Goal: Task Accomplishment & Management: Manage account settings

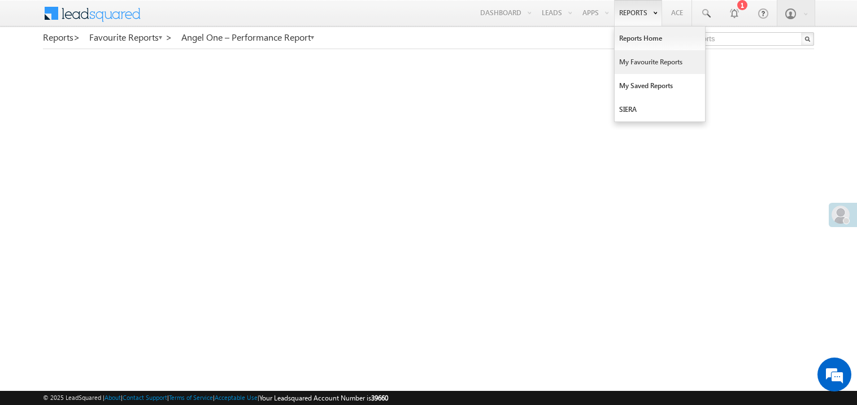
click at [636, 58] on link "My Favourite Reports" at bounding box center [660, 62] width 90 height 24
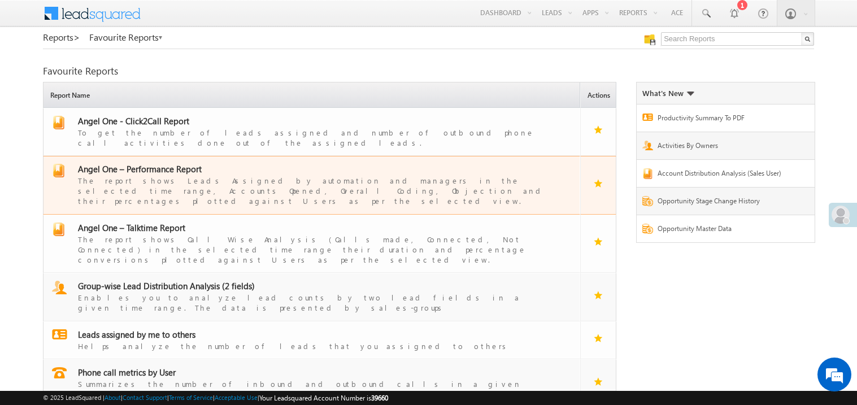
click at [146, 186] on div "The report shows Leads Assigned by automation and managers in the selected time…" at bounding box center [318, 191] width 481 height 32
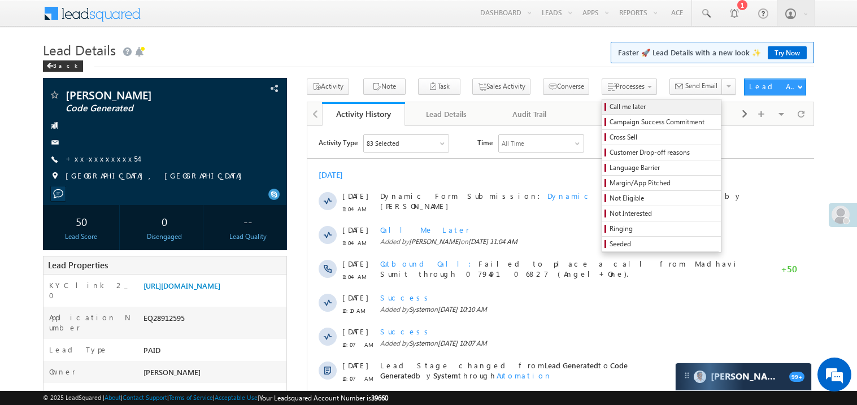
click at [609, 107] on span "Call me later" at bounding box center [662, 107] width 107 height 10
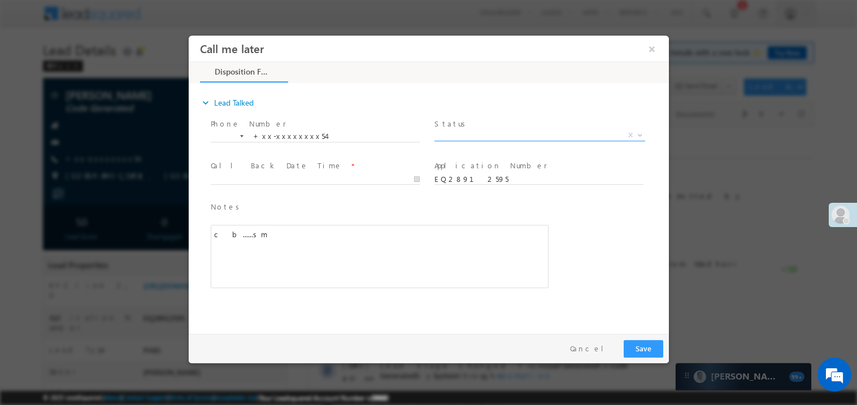
click at [485, 129] on span "X" at bounding box center [539, 134] width 211 height 11
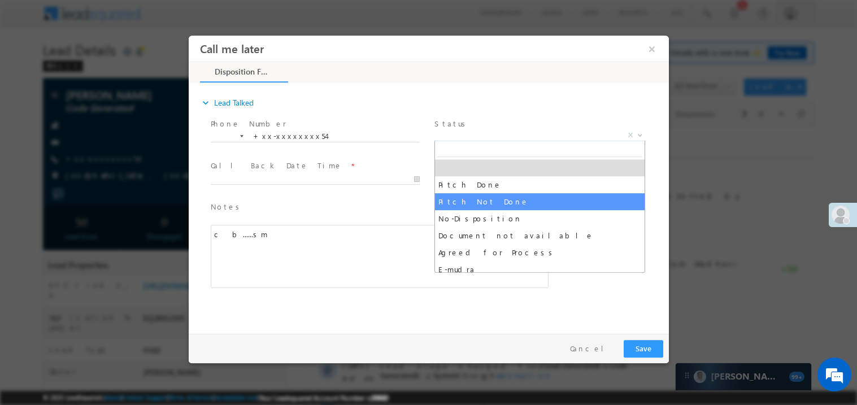
select select "Pitch Not Done"
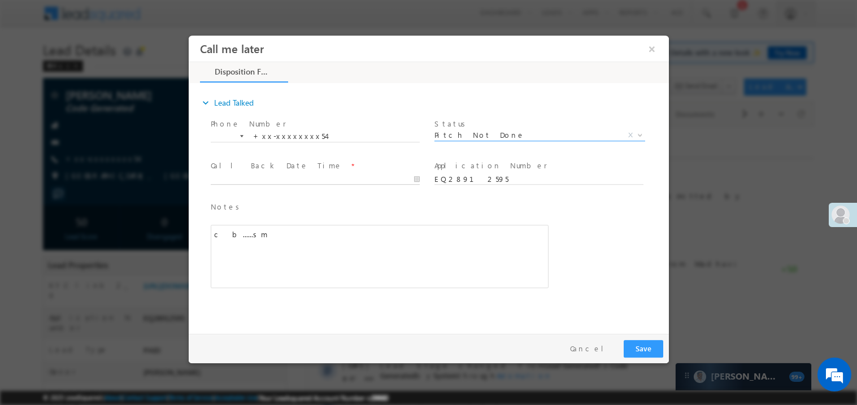
click at [262, 178] on body "Call me later ×" at bounding box center [428, 181] width 480 height 293
type input "09/14/25 11:58 AM"
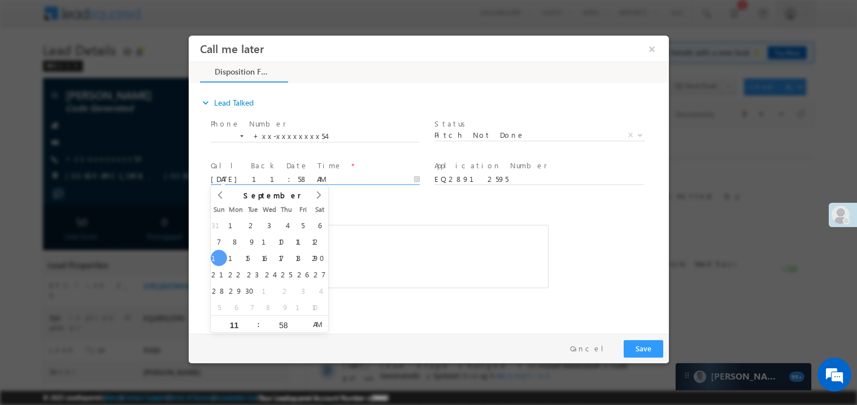
click at [371, 260] on div "c b......sm" at bounding box center [379, 255] width 338 height 63
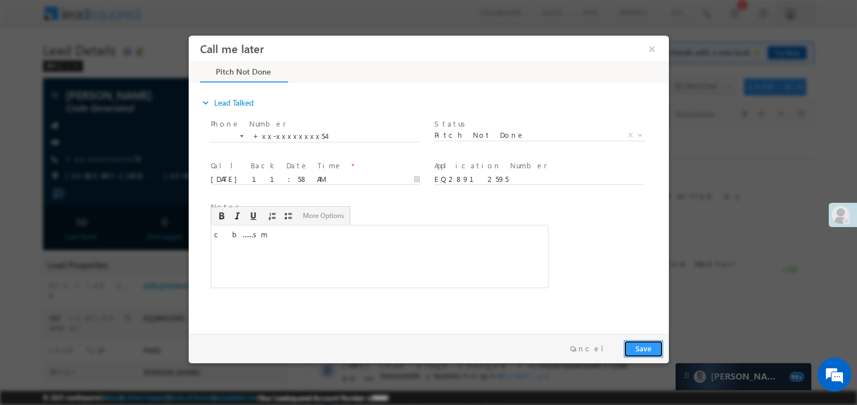
click at [650, 351] on button "Save" at bounding box center [643, 348] width 40 height 18
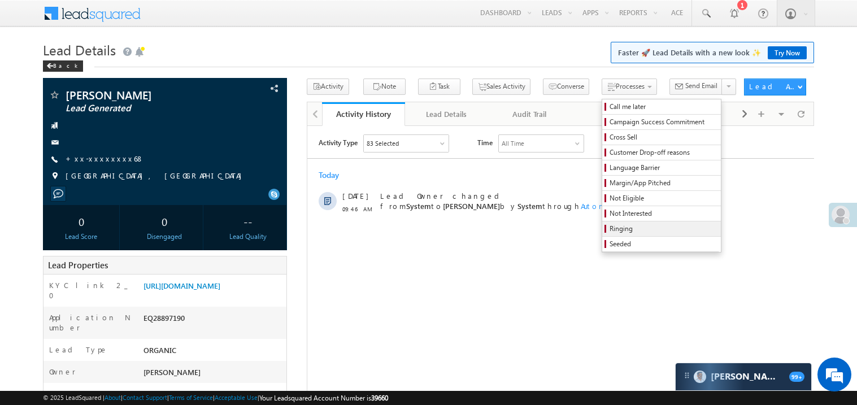
click at [609, 229] on span "Ringing" at bounding box center [662, 229] width 107 height 10
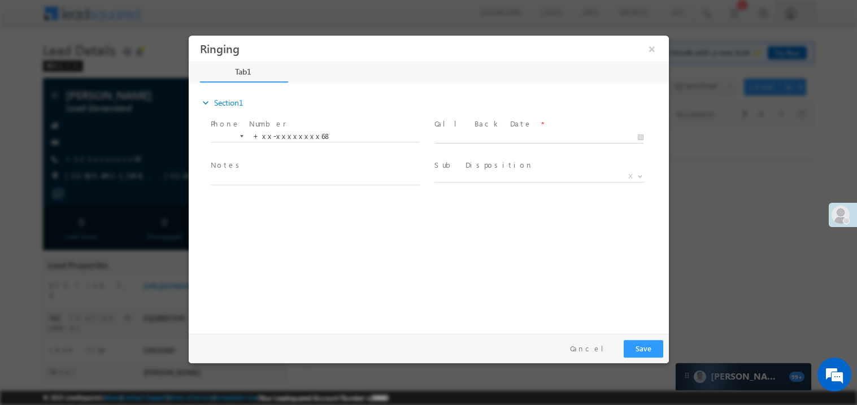
click at [461, 134] on body "Ringing ×" at bounding box center [428, 181] width 480 height 293
type input "09/14/25 11:59 AM"
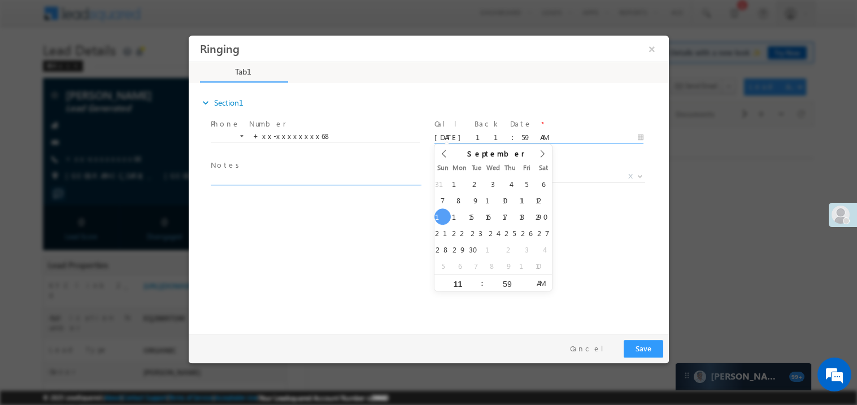
click at [351, 172] on textarea at bounding box center [314, 178] width 209 height 13
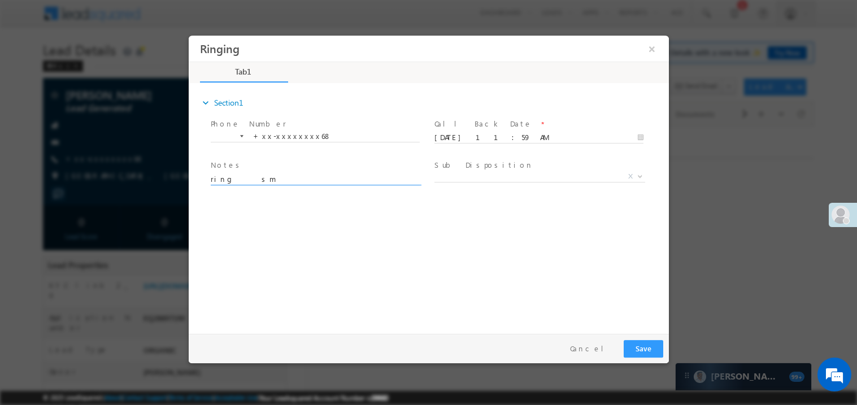
type textarea "ring sm"
click at [647, 343] on button "Save" at bounding box center [643, 348] width 40 height 18
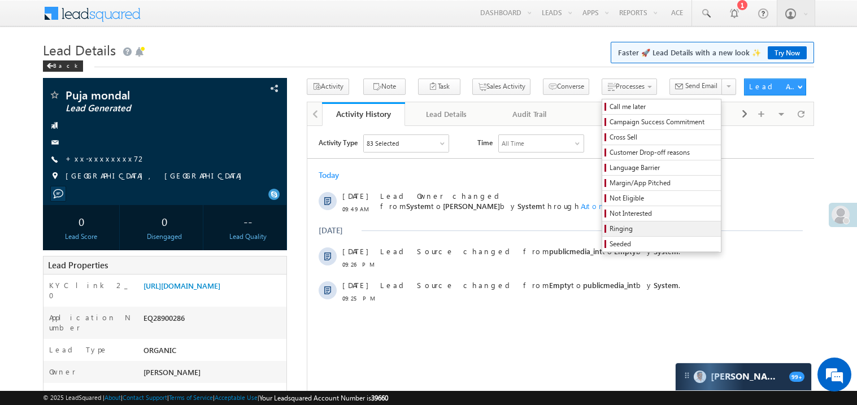
click at [609, 231] on span "Ringing" at bounding box center [662, 229] width 107 height 10
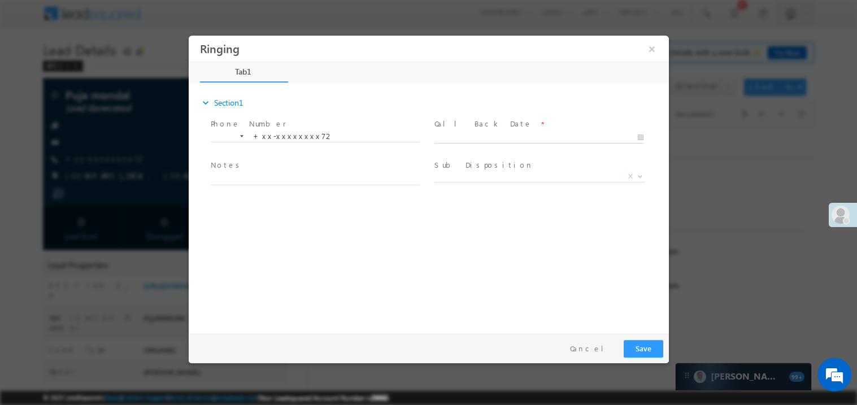
click at [453, 137] on body "Ringing ×" at bounding box center [428, 181] width 480 height 293
type input "09/14/25 12:00 PM"
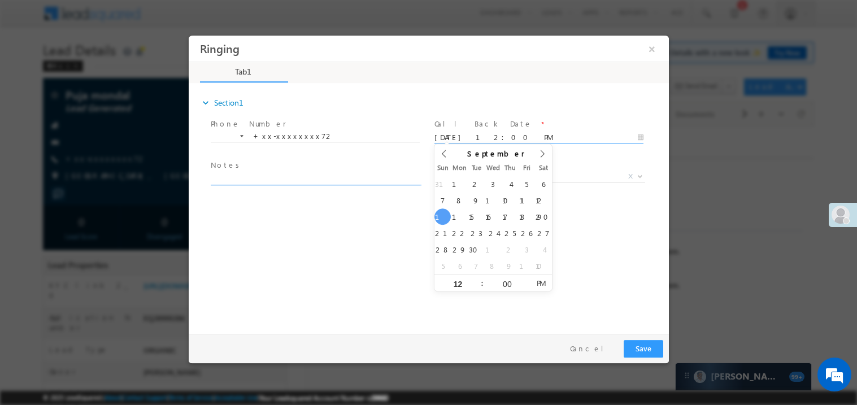
click at [359, 176] on textarea at bounding box center [314, 178] width 209 height 13
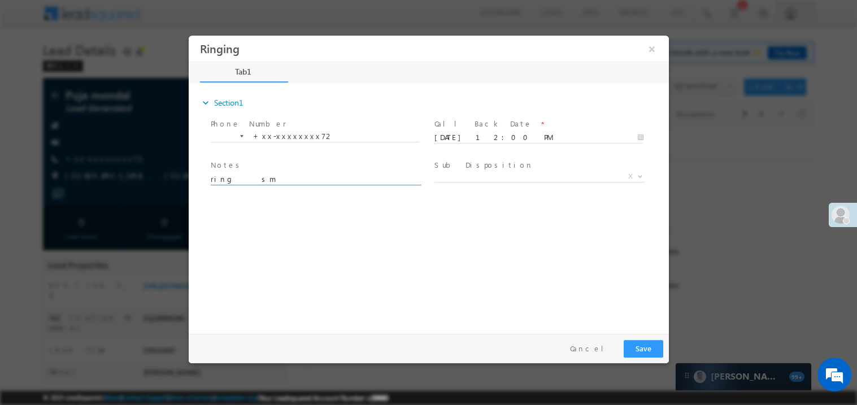
type textarea "ring sm"
click at [641, 347] on button "Save" at bounding box center [643, 348] width 40 height 18
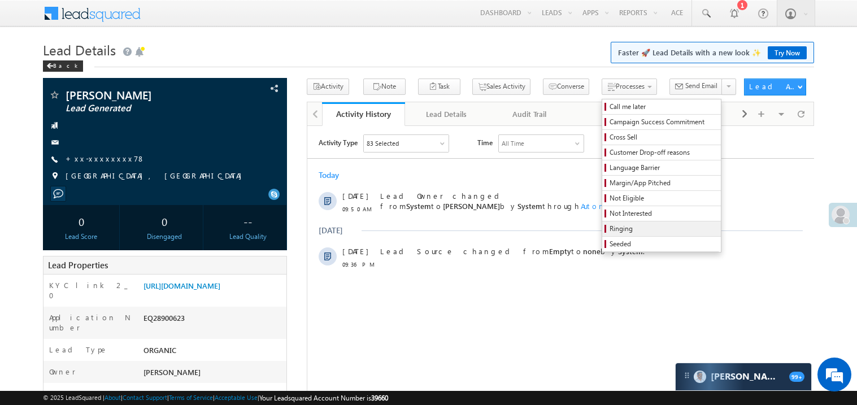
click at [612, 234] on span "Ringing" at bounding box center [662, 229] width 107 height 10
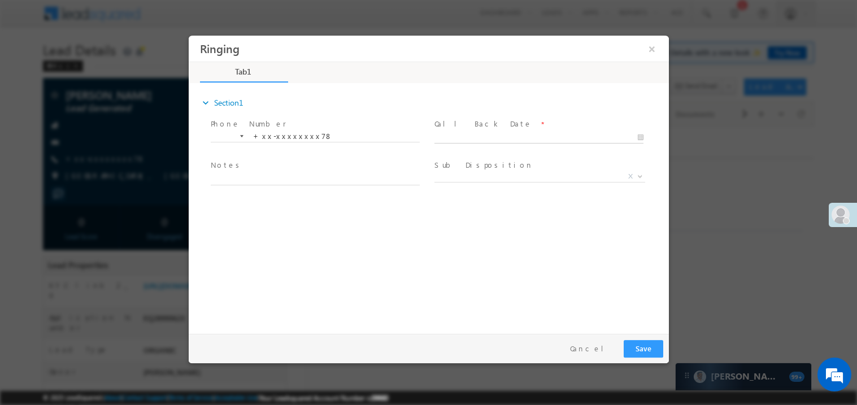
click at [456, 134] on body "Ringing ×" at bounding box center [428, 181] width 480 height 293
type input "[DATE] 12:01 PM"
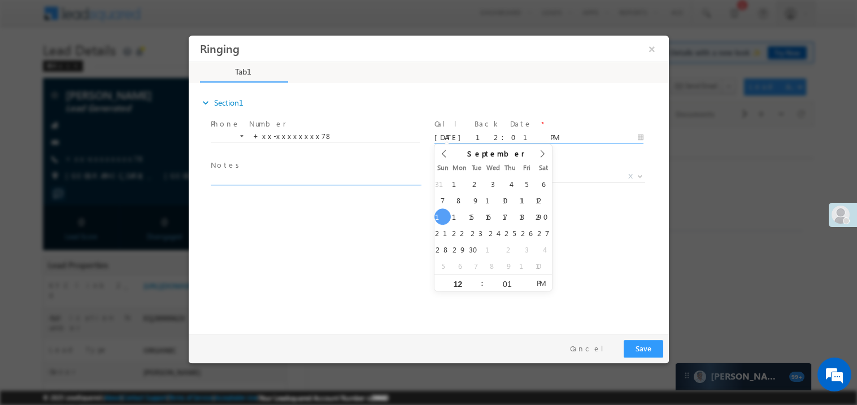
click at [371, 180] on textarea at bounding box center [314, 178] width 209 height 13
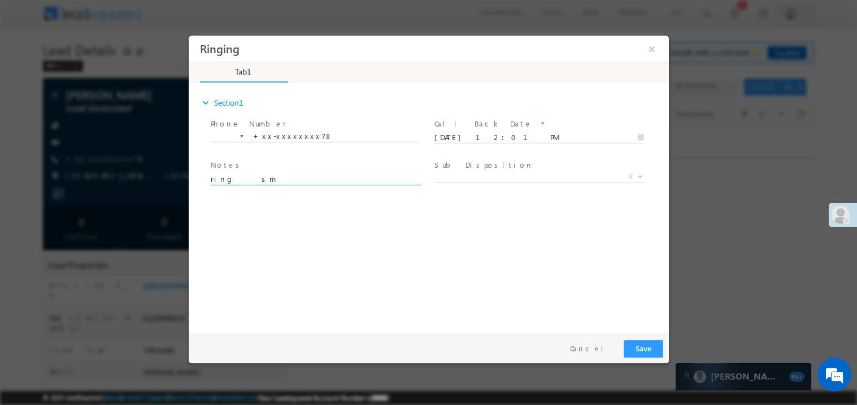
type textarea "ring sm"
click at [645, 346] on button "Save" at bounding box center [643, 348] width 40 height 18
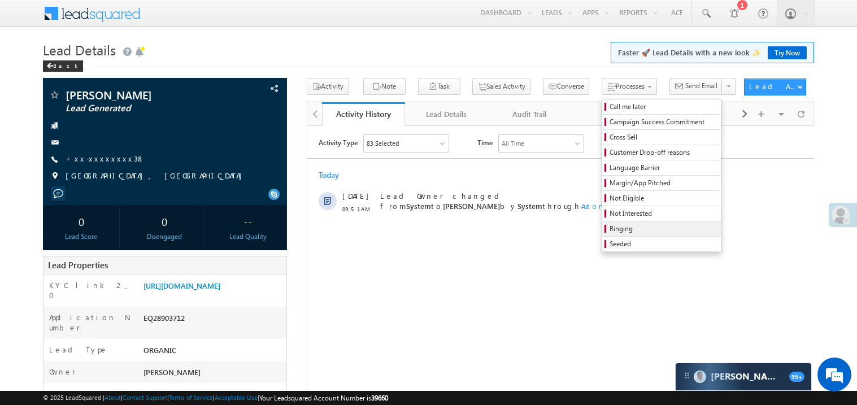
click at [609, 234] on span "Ringing" at bounding box center [662, 229] width 107 height 10
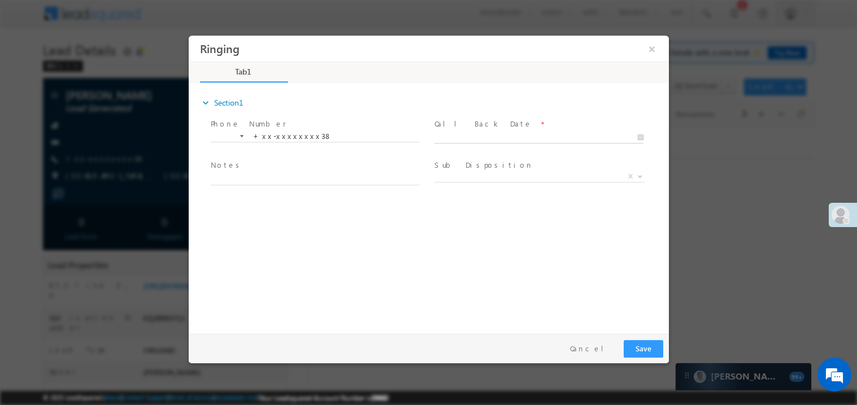
click at [459, 138] on body "Ringing ×" at bounding box center [428, 181] width 480 height 293
type input "09/14/25 12:01 PM"
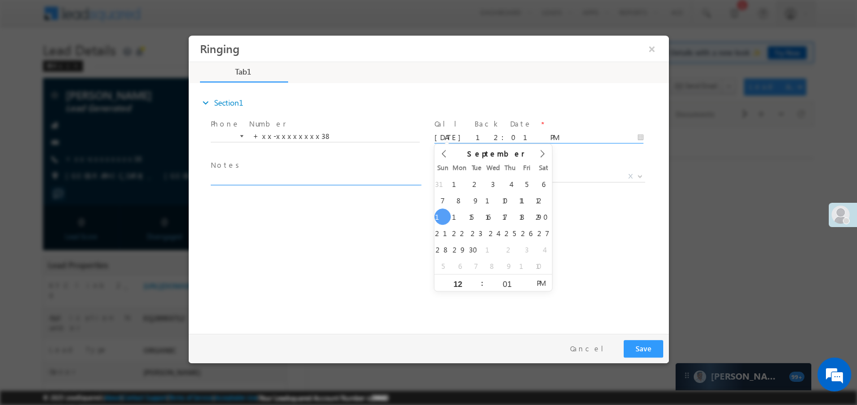
click at [324, 175] on textarea at bounding box center [314, 178] width 209 height 13
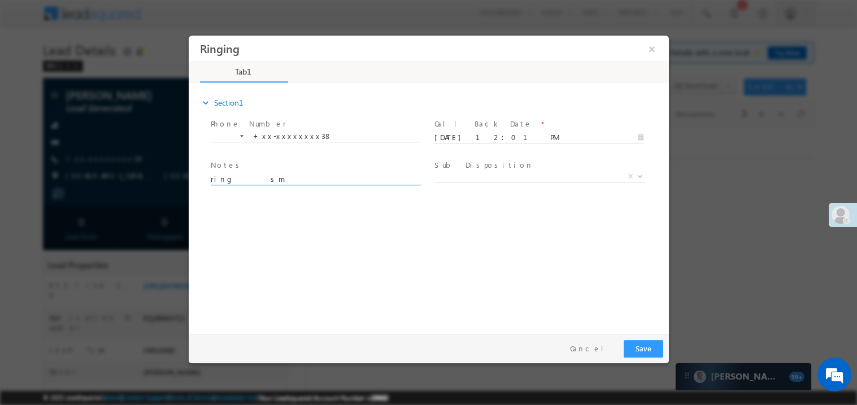
type textarea "ring sm"
click at [643, 351] on button "Save" at bounding box center [643, 348] width 40 height 18
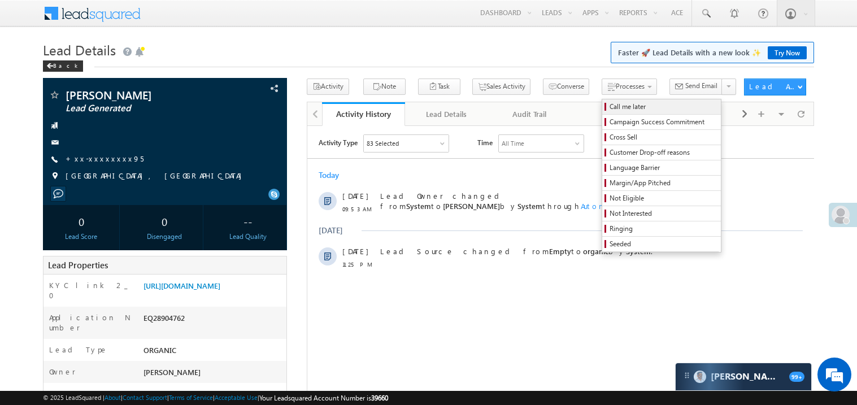
click at [602, 112] on link "Call me later" at bounding box center [661, 106] width 119 height 15
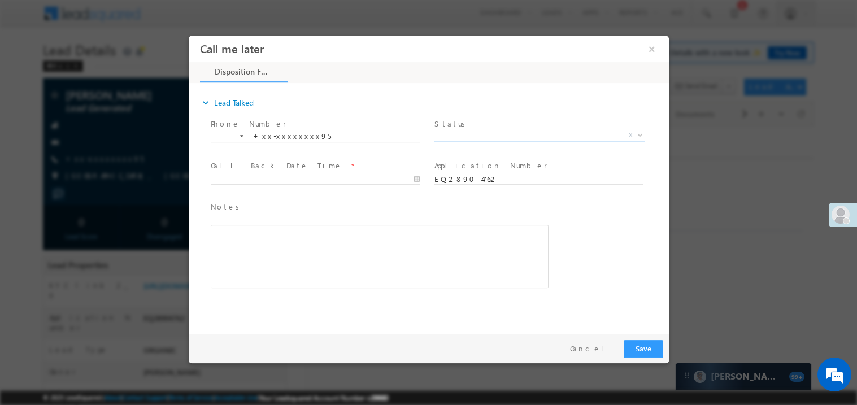
click at [482, 136] on span "X" at bounding box center [539, 134] width 211 height 11
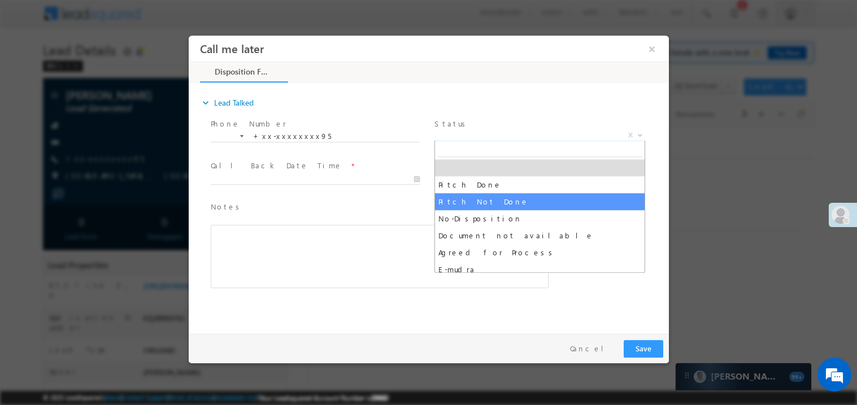
select select "Pitch Not Done"
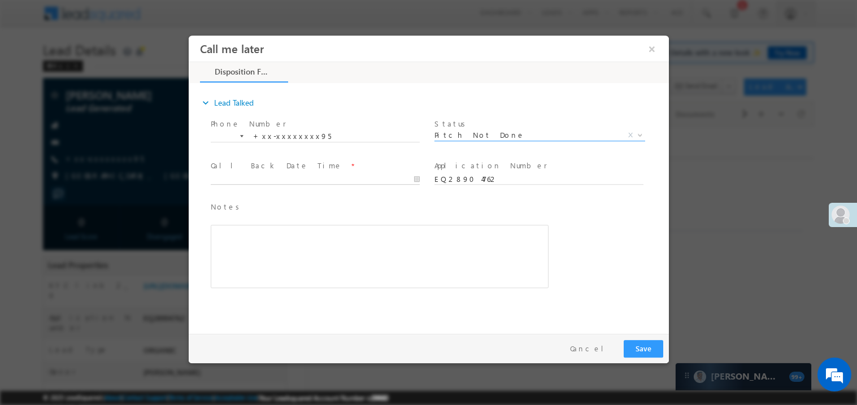
click at [352, 179] on input "text" at bounding box center [314, 178] width 209 height 11
type input "09/14/25 12:02 PM"
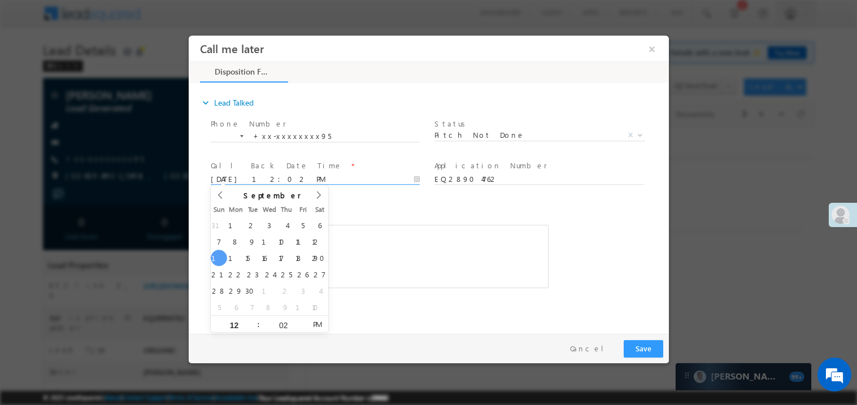
click at [359, 234] on div "Rich Text Editor, 40788eee-0fb2-11ec-a811-0adc8a9d82c2__tab1__section1__Notes__…" at bounding box center [379, 255] width 338 height 63
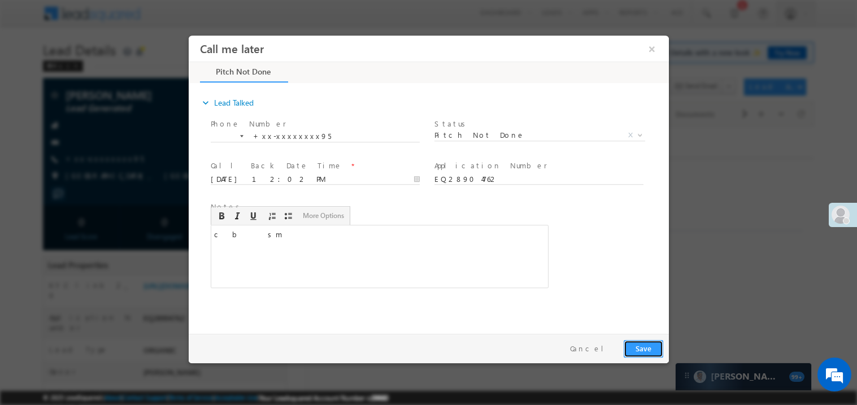
click at [649, 345] on button "Save" at bounding box center [643, 348] width 40 height 18
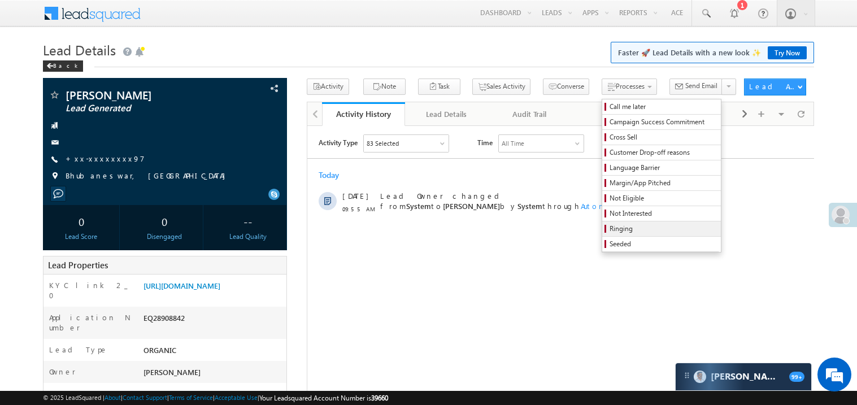
click at [609, 229] on span "Ringing" at bounding box center [662, 229] width 107 height 10
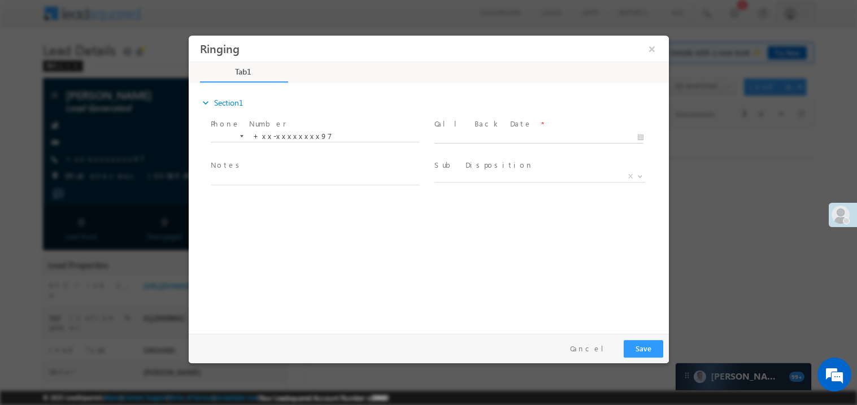
click at [493, 134] on body "Ringing ×" at bounding box center [428, 181] width 480 height 293
type input "09/14/25 12:03 PM"
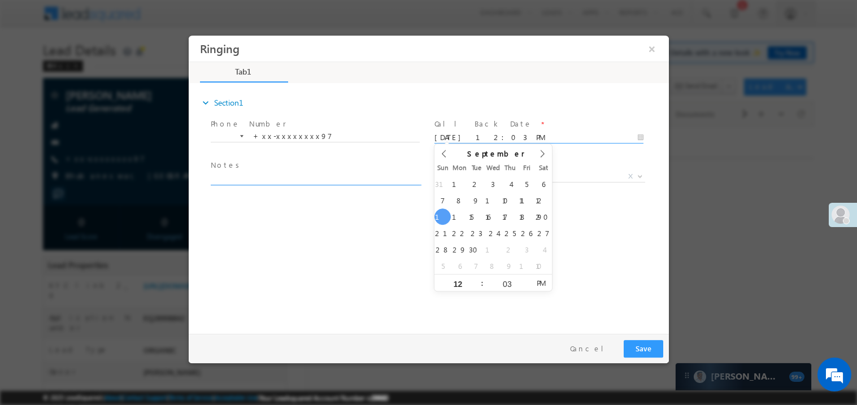
click at [371, 176] on textarea at bounding box center [314, 178] width 209 height 13
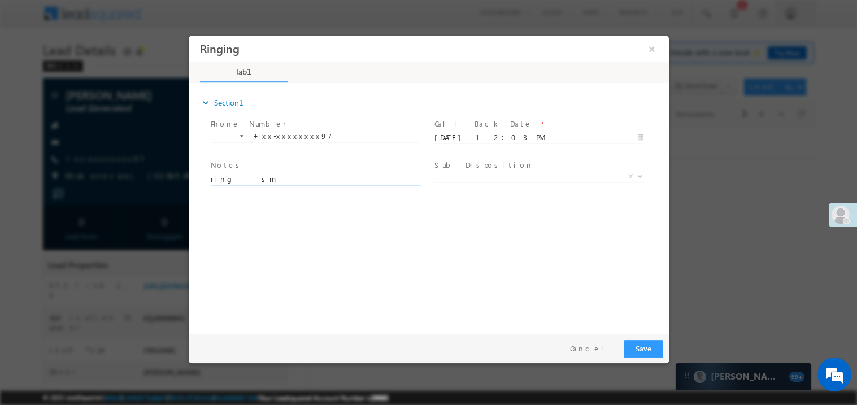
type textarea "ring sm"
click at [635, 348] on button "Save" at bounding box center [643, 348] width 40 height 18
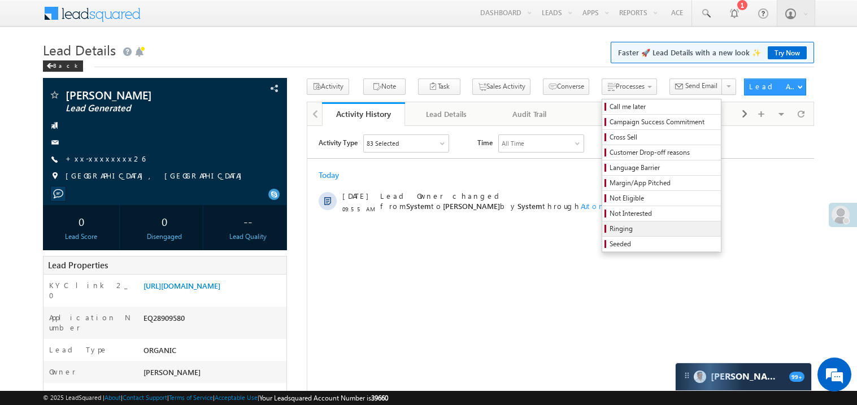
click at [609, 232] on span "Ringing" at bounding box center [662, 229] width 107 height 10
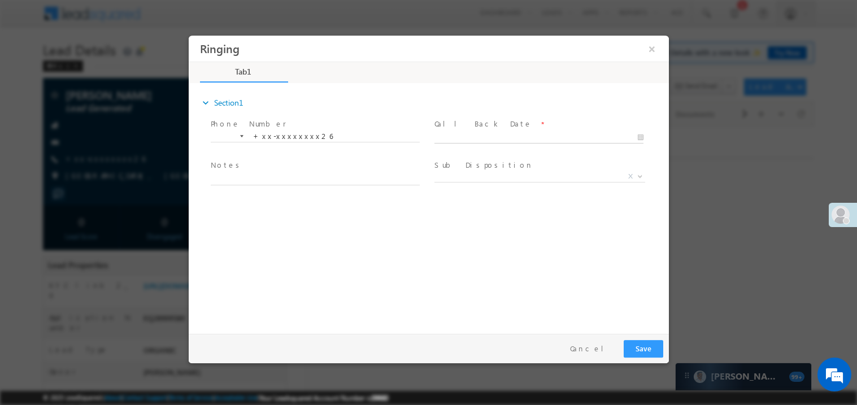
click at [493, 137] on body "Ringing ×" at bounding box center [428, 181] width 480 height 293
type input "09/14/25 12:03 PM"
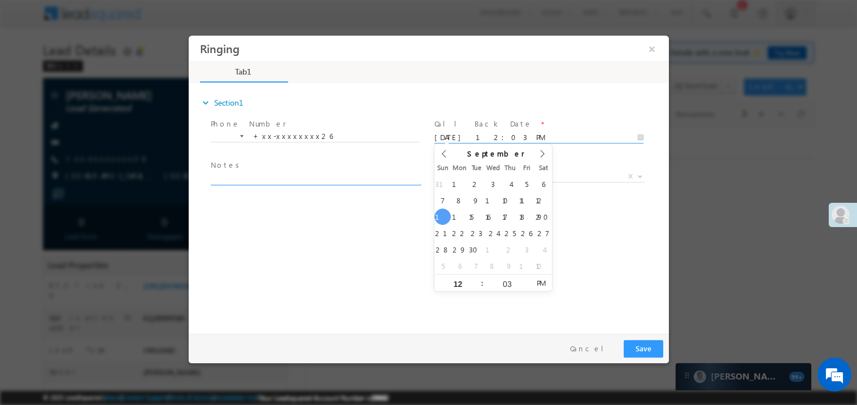
click at [369, 182] on textarea at bounding box center [314, 178] width 209 height 13
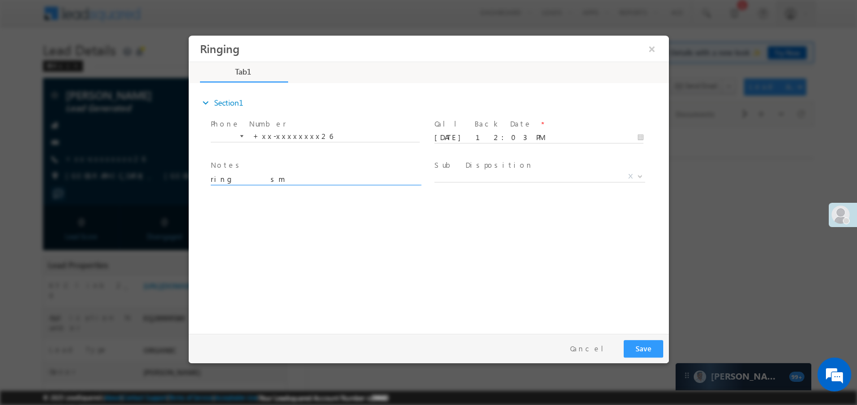
type textarea "ring sm"
click at [649, 346] on button "Save" at bounding box center [643, 348] width 40 height 18
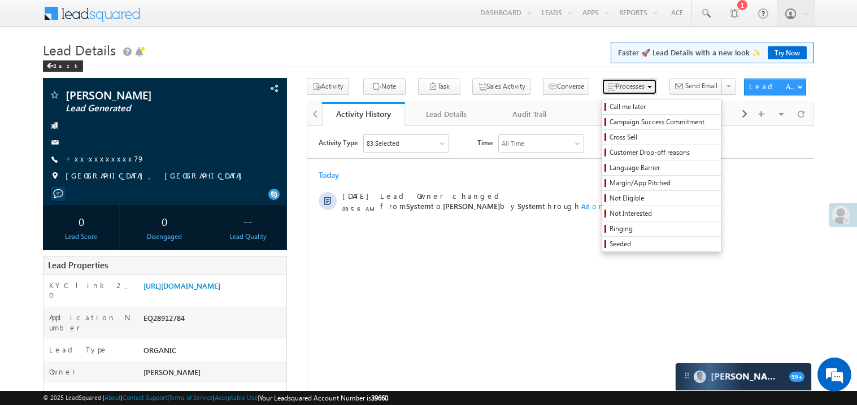
click at [616, 90] on span "Processes" at bounding box center [630, 86] width 29 height 8
click at [609, 232] on span "Ringing" at bounding box center [662, 229] width 107 height 10
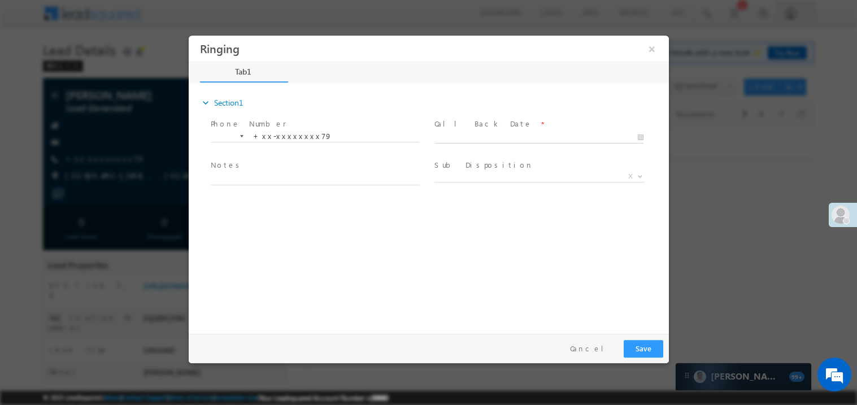
click at [480, 139] on body "Ringing ×" at bounding box center [428, 181] width 480 height 293
type input "09/14/25 12:04 PM"
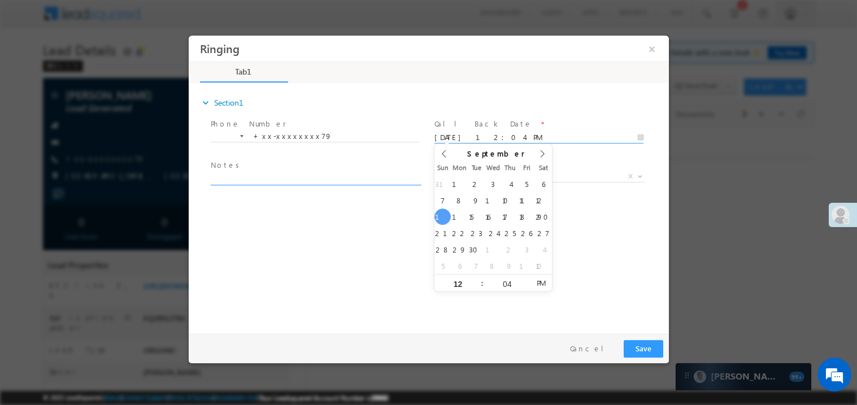
click at [351, 180] on textarea at bounding box center [314, 178] width 209 height 13
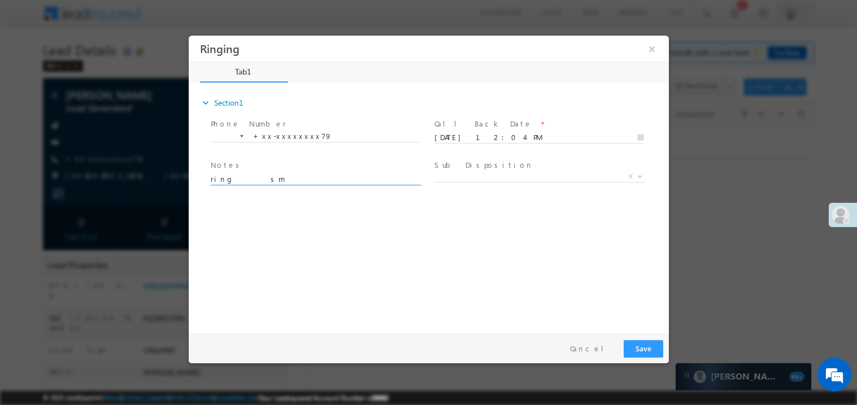
type textarea "ring sm"
click at [639, 354] on button "Save" at bounding box center [643, 348] width 40 height 18
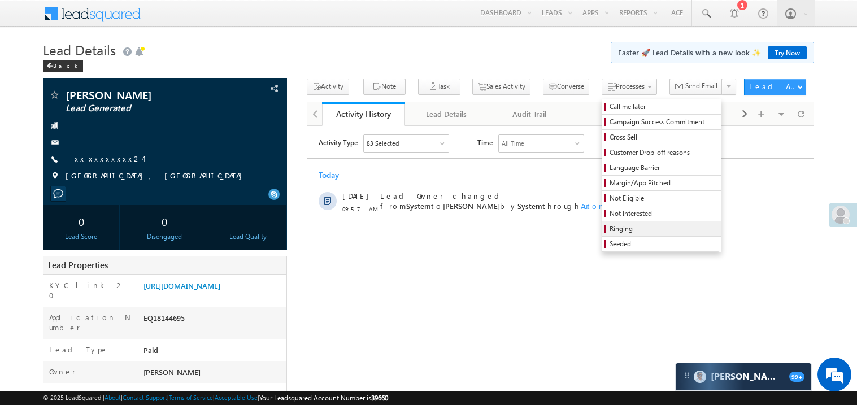
click at [609, 230] on span "Ringing" at bounding box center [662, 229] width 107 height 10
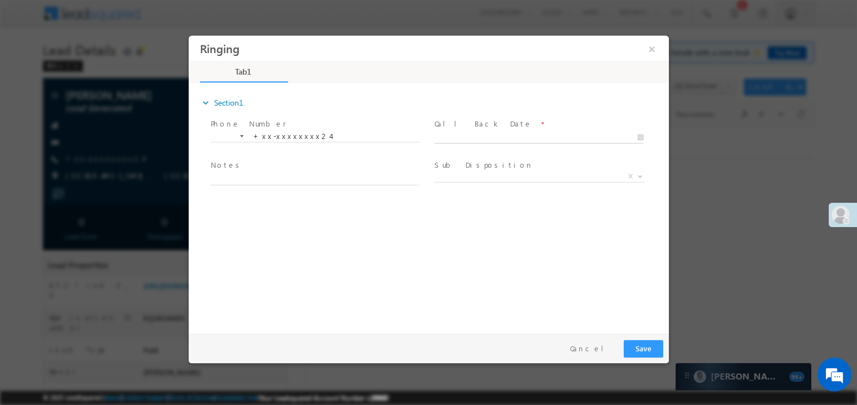
click at [497, 133] on body "Ringing ×" at bounding box center [428, 181] width 480 height 293
type input "[DATE] 12:05 PM"
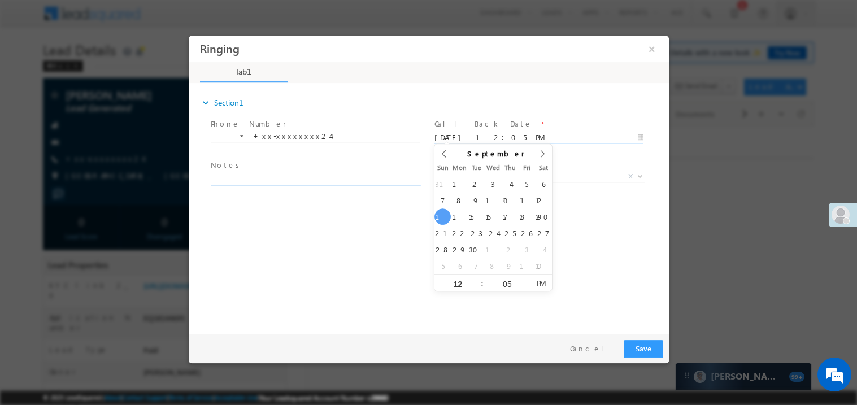
click at [341, 180] on textarea at bounding box center [314, 178] width 209 height 13
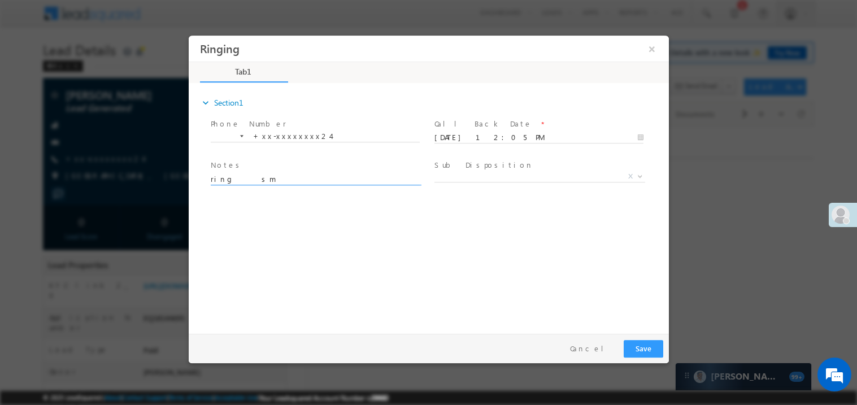
type textarea "ring sm"
click at [652, 347] on button "Save" at bounding box center [643, 348] width 40 height 18
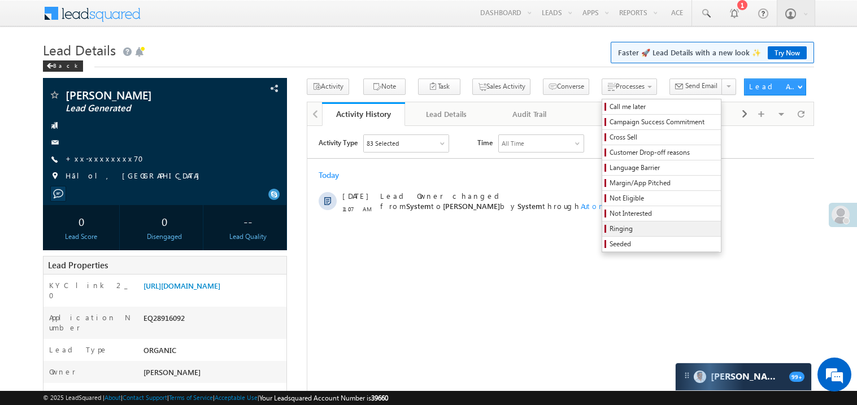
click at [609, 231] on span "Ringing" at bounding box center [662, 229] width 107 height 10
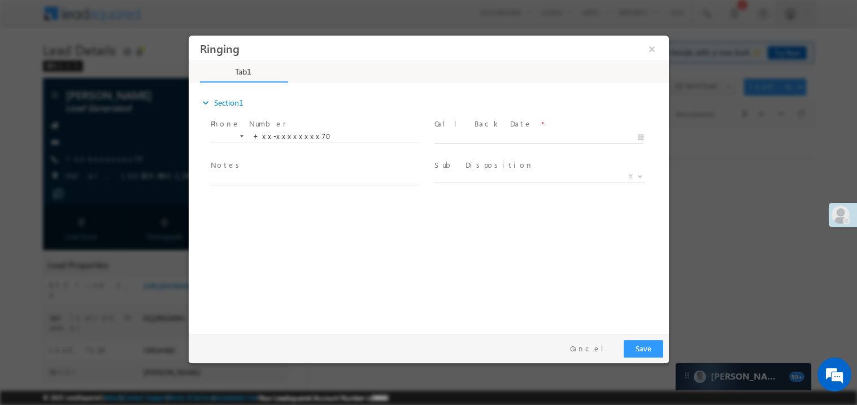
click at [476, 138] on body "Ringing ×" at bounding box center [428, 181] width 480 height 293
type input "[DATE] 12:05 PM"
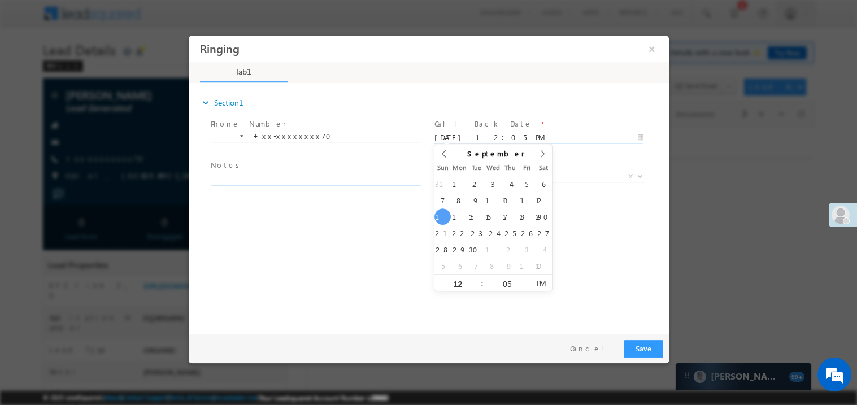
click at [363, 178] on textarea at bounding box center [314, 178] width 209 height 13
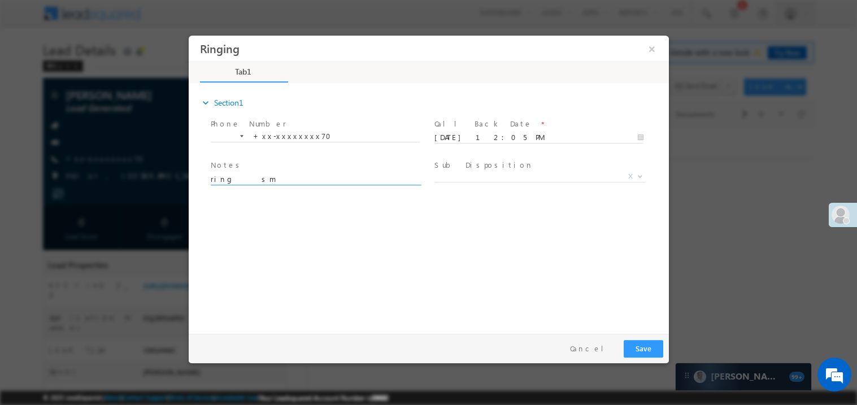
type textarea "ring sm"
click at [642, 346] on button "Save" at bounding box center [643, 348] width 40 height 18
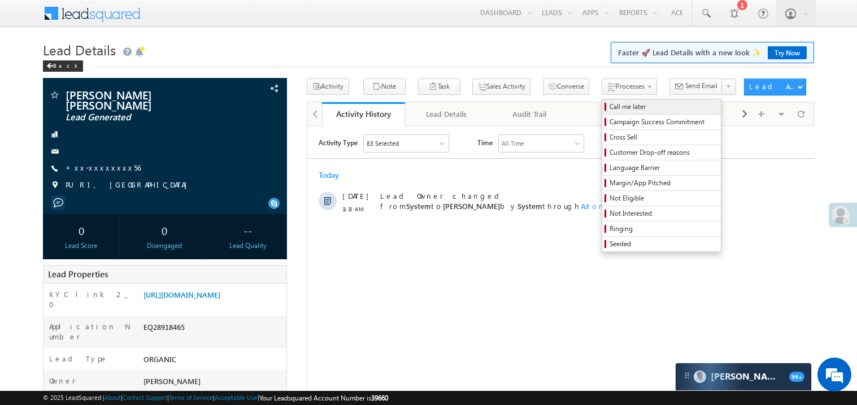
click at [609, 107] on span "Call me later" at bounding box center [662, 107] width 107 height 10
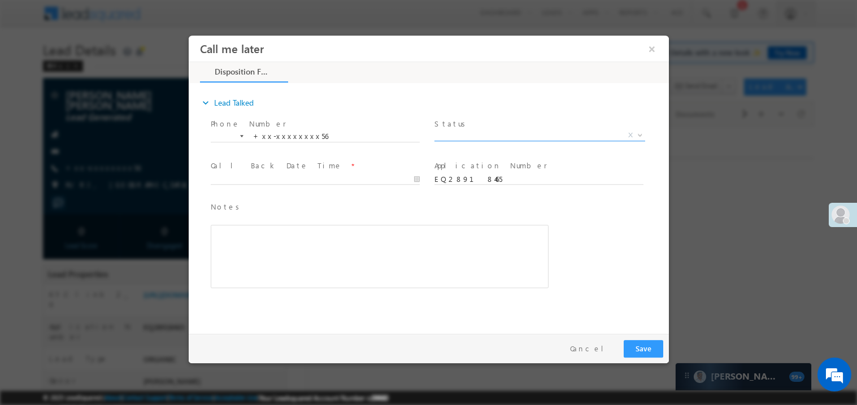
click at [485, 132] on span "X" at bounding box center [539, 134] width 211 height 11
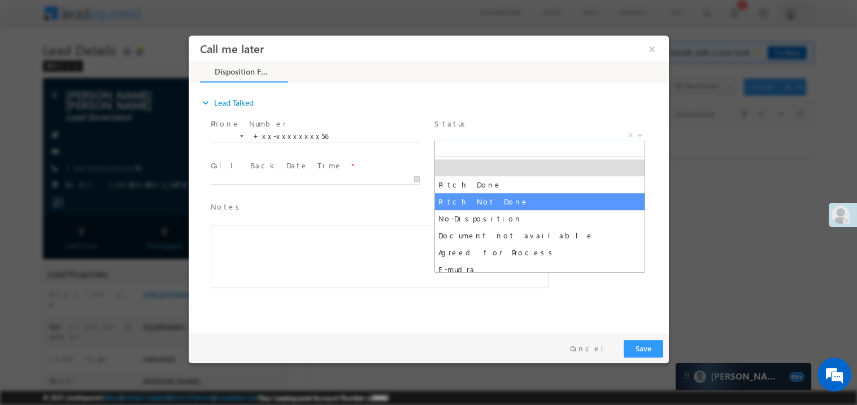
select select "Pitch Not Done"
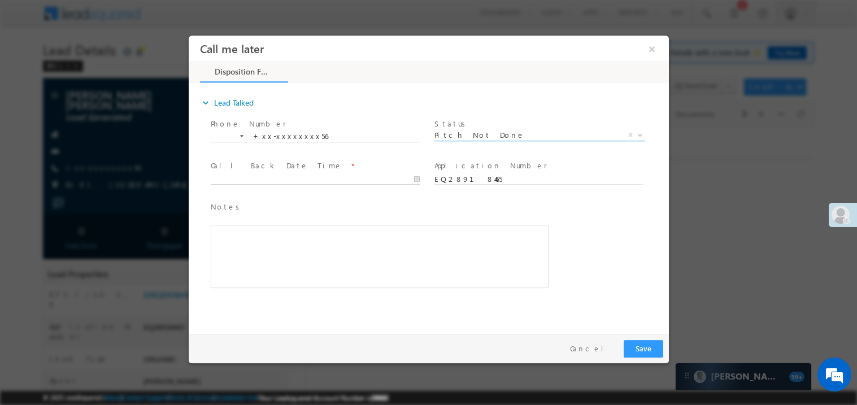
click at [323, 178] on body "Call me later ×" at bounding box center [428, 181] width 480 height 293
type input "[DATE] 12:06 PM"
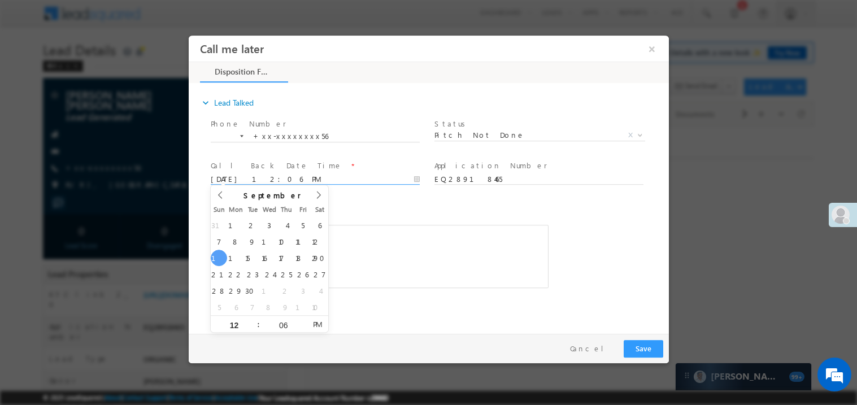
click at [355, 253] on div "Rich Text Editor, 40788eee-0fb2-11ec-a811-0adc8a9d82c2__tab1__section1__Notes__…" at bounding box center [379, 255] width 338 height 63
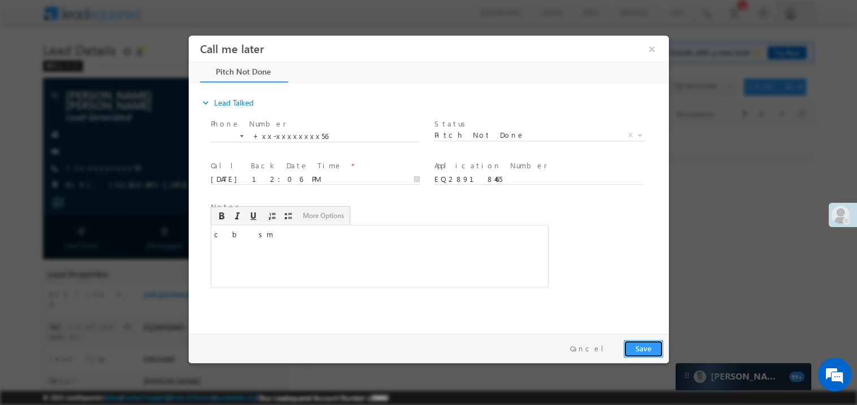
click at [643, 347] on button "Save" at bounding box center [643, 348] width 40 height 18
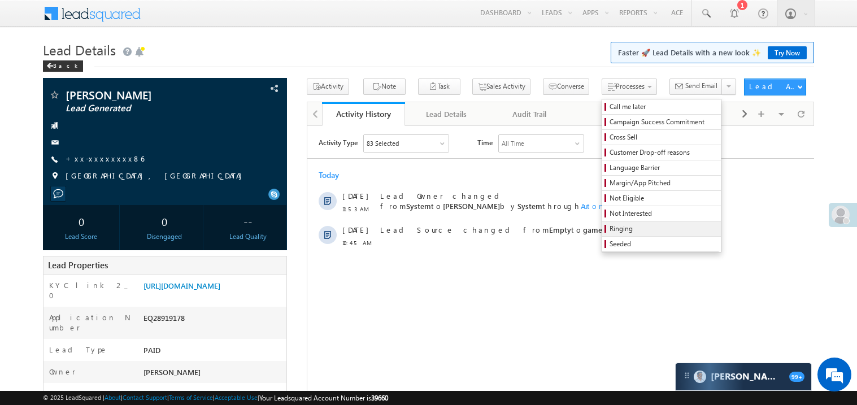
click at [609, 228] on span "Ringing" at bounding box center [662, 229] width 107 height 10
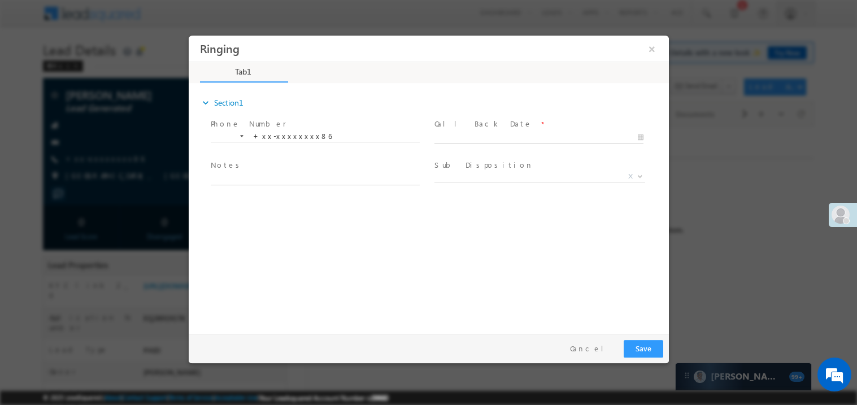
click at [507, 137] on body "Ringing ×" at bounding box center [428, 181] width 480 height 293
type input "[DATE] 12:06 PM"
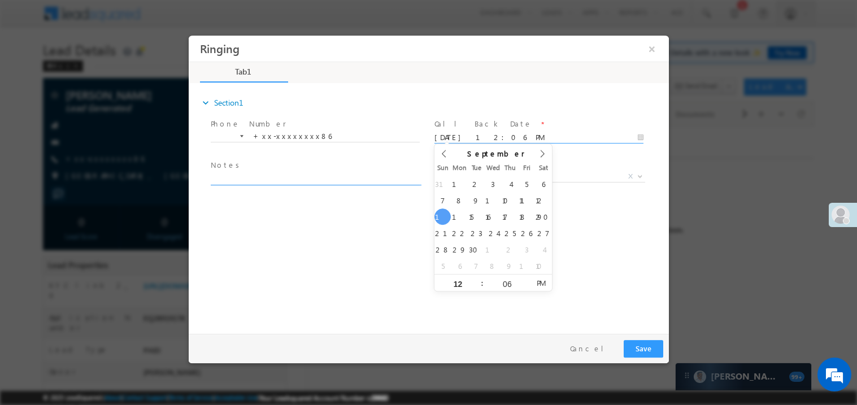
click at [346, 182] on textarea at bounding box center [314, 178] width 209 height 13
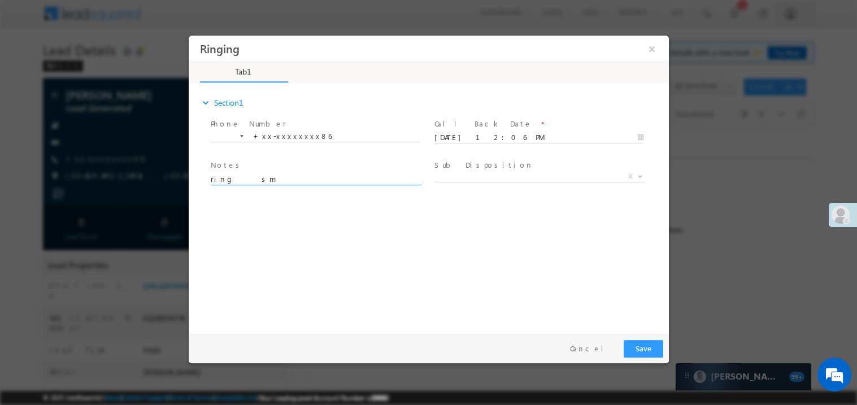
type textarea "ring sm"
click at [648, 351] on button "Save" at bounding box center [643, 348] width 40 height 18
